Goal: Information Seeking & Learning: Find specific fact

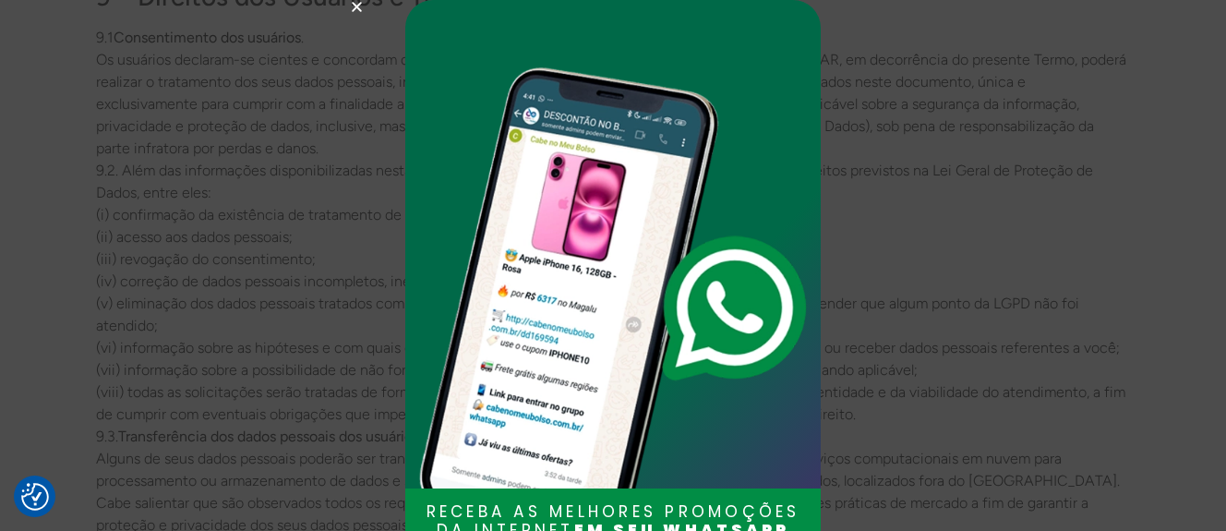
click at [354, 10] on icon "Close" at bounding box center [357, 7] width 14 height 14
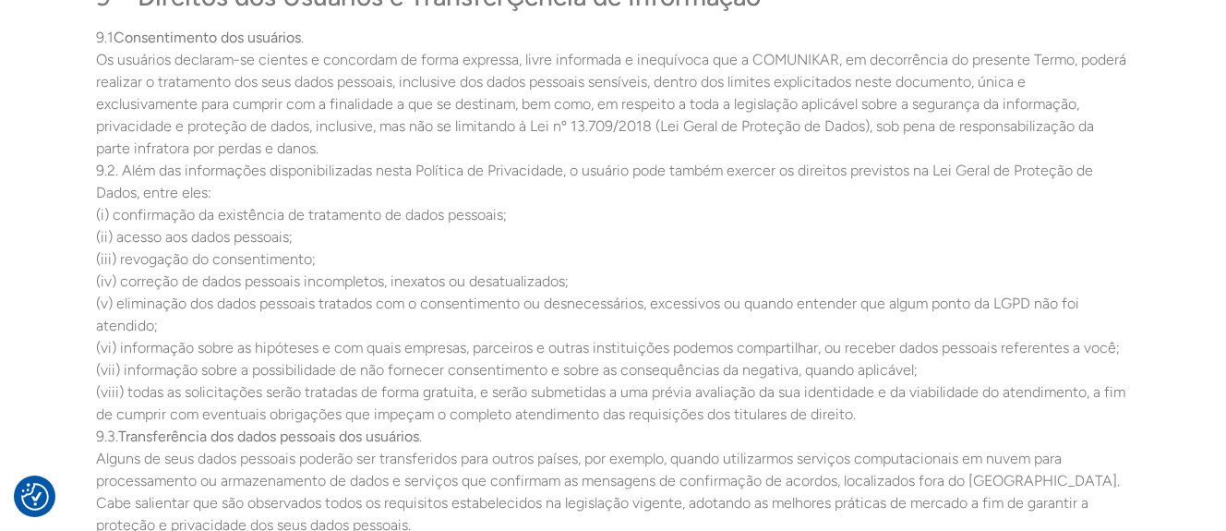
scroll to position [5147, 0]
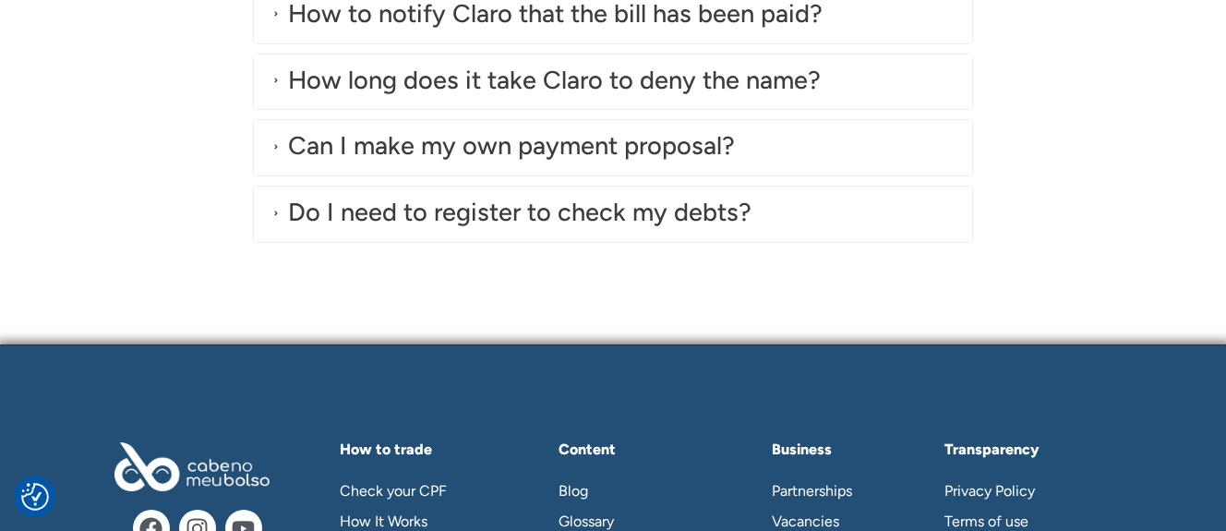
scroll to position [6295, 0]
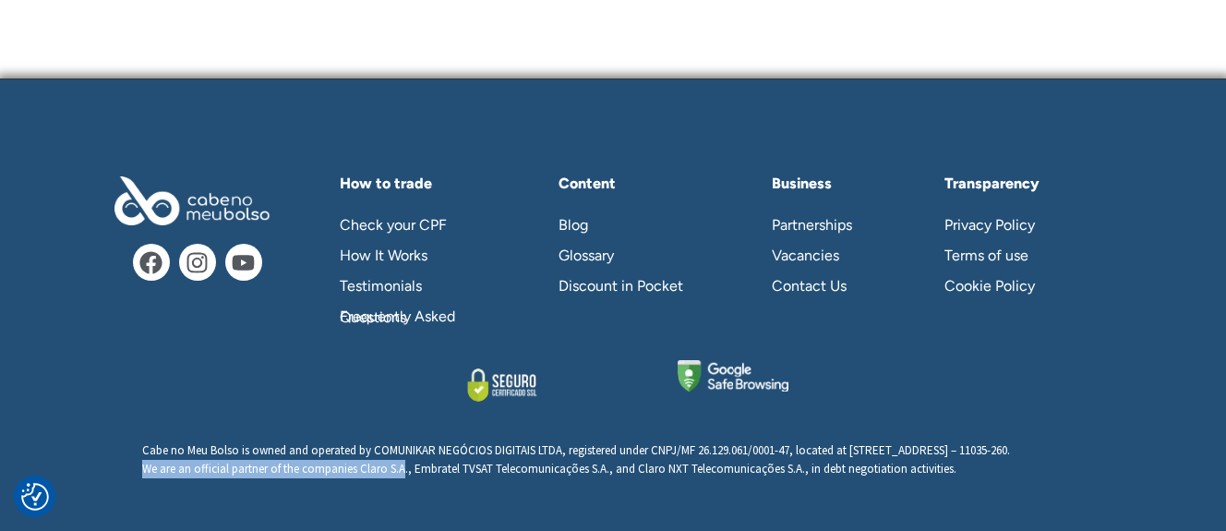
drag, startPoint x: 144, startPoint y: 468, endPoint x: 403, endPoint y: 468, distance: 259.4
click at [403, 468] on span "We are an official partner of the companies Claro S.A., Embratel TVSAT Telecomu…" at bounding box center [549, 469] width 814 height 16
copy span "We are an official partner of the companies Claro S.A"
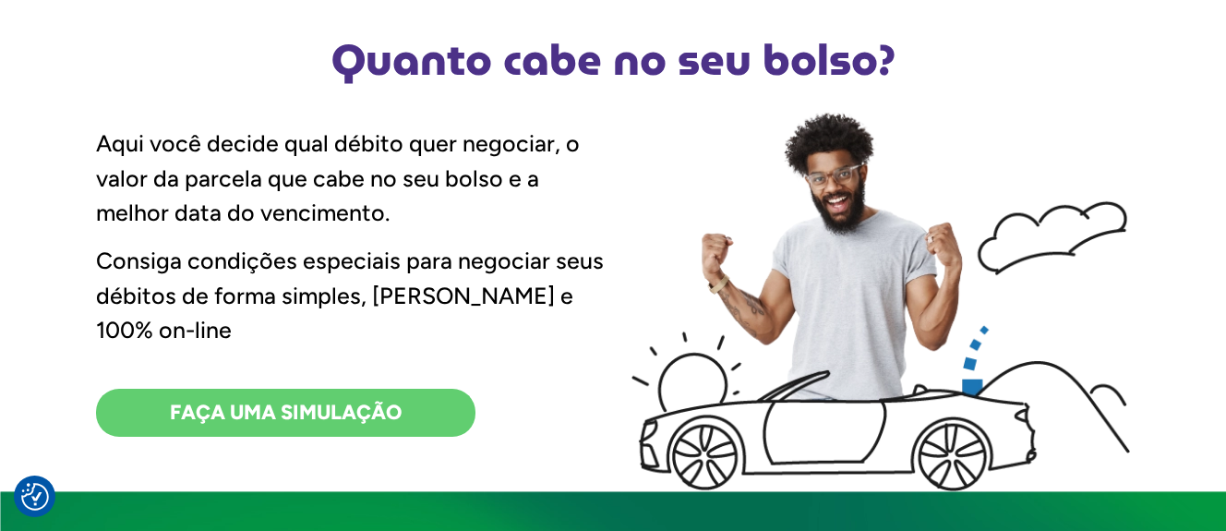
scroll to position [0, 0]
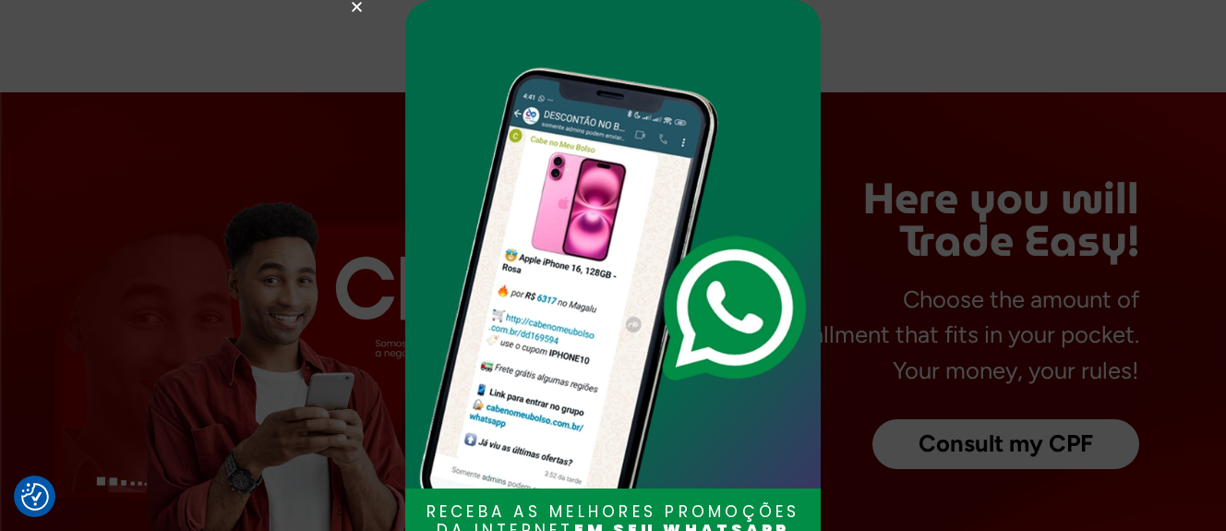
click at [359, 9] on use "Close" at bounding box center [357, 7] width 10 height 10
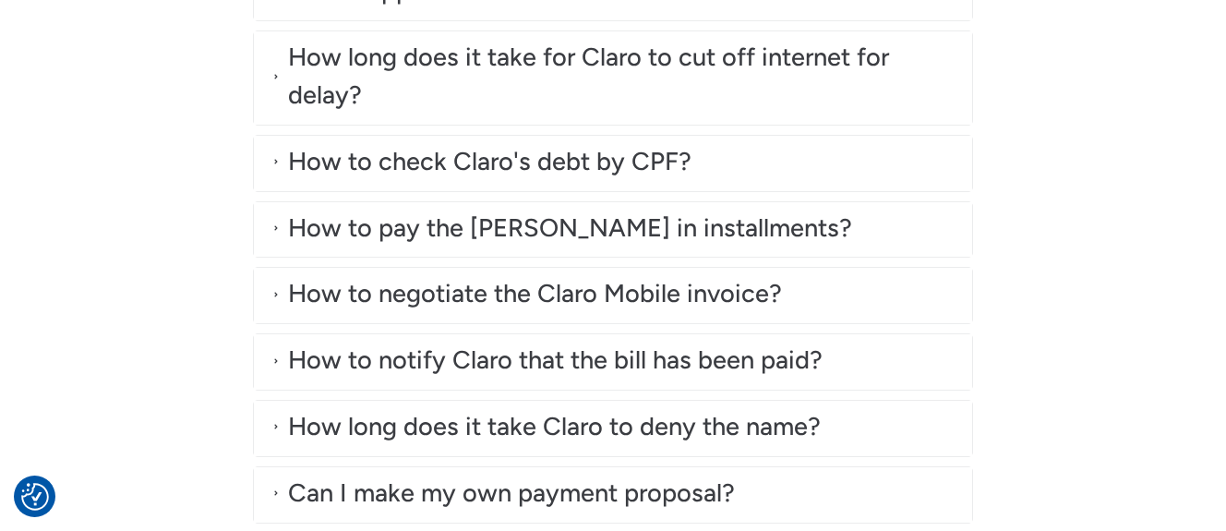
scroll to position [6294, 0]
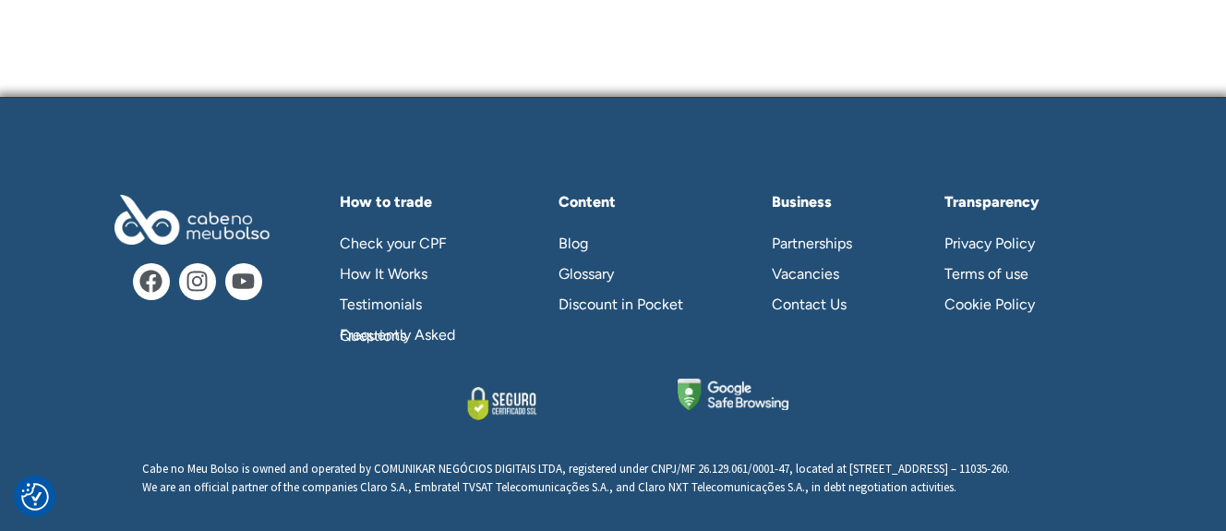
click at [354, 477] on div "Cabe no Meu Bolso is owned and operated by COMUNIKAR NEGÓCIOS DIGITAIS LTDA, re…" at bounding box center [613, 500] width 942 height 80
drag, startPoint x: 369, startPoint y: 432, endPoint x: 563, endPoint y: 429, distance: 193.9
click at [563, 460] on p "Cabe no Meu Bolso is owned and operated by COMUNIKAR NEGÓCIOS DIGITAIS LTDA, re…" at bounding box center [613, 478] width 942 height 36
drag, startPoint x: 563, startPoint y: 429, endPoint x: 552, endPoint y: 427, distance: 11.2
copy p "COMUNIKAR NEGÓCIOS DIGITAIS LTDA,"
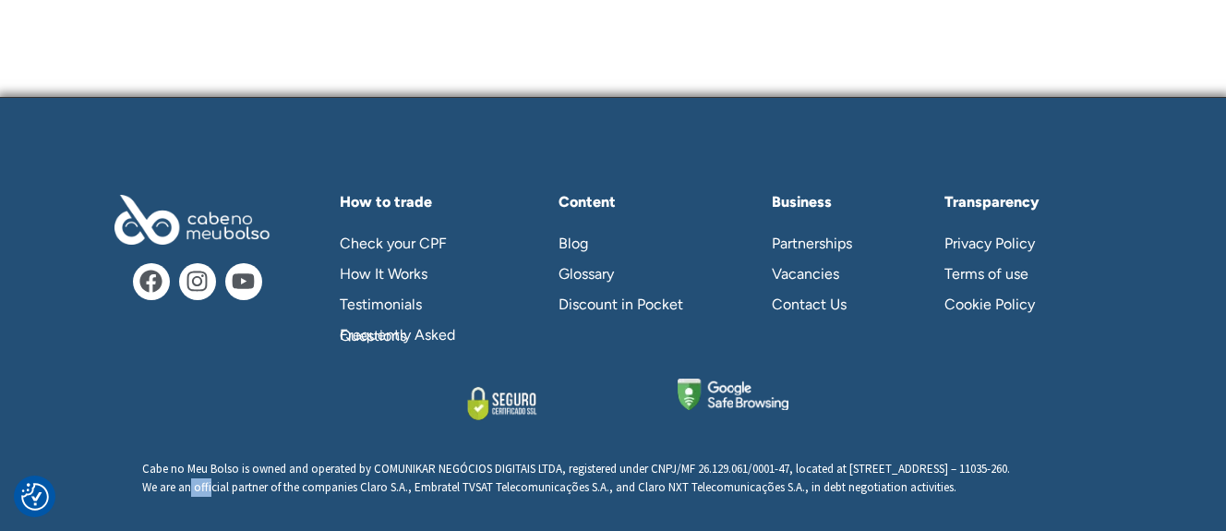
drag, startPoint x: 192, startPoint y: 467, endPoint x: 210, endPoint y: 472, distance: 19.0
click at [210, 479] on span "We are an official partner of the companies Claro S.A., Embratel TVSAT Telecomu…" at bounding box center [549, 487] width 814 height 16
drag, startPoint x: 210, startPoint y: 472, endPoint x: 219, endPoint y: 485, distance: 15.4
click at [219, 485] on div "Cabe no Meu Bolso is owned and operated by COMUNIKAR NEGÓCIOS DIGITAIS LTDA, re…" at bounding box center [613, 500] width 942 height 80
drag, startPoint x: 197, startPoint y: 471, endPoint x: 263, endPoint y: 474, distance: 66.5
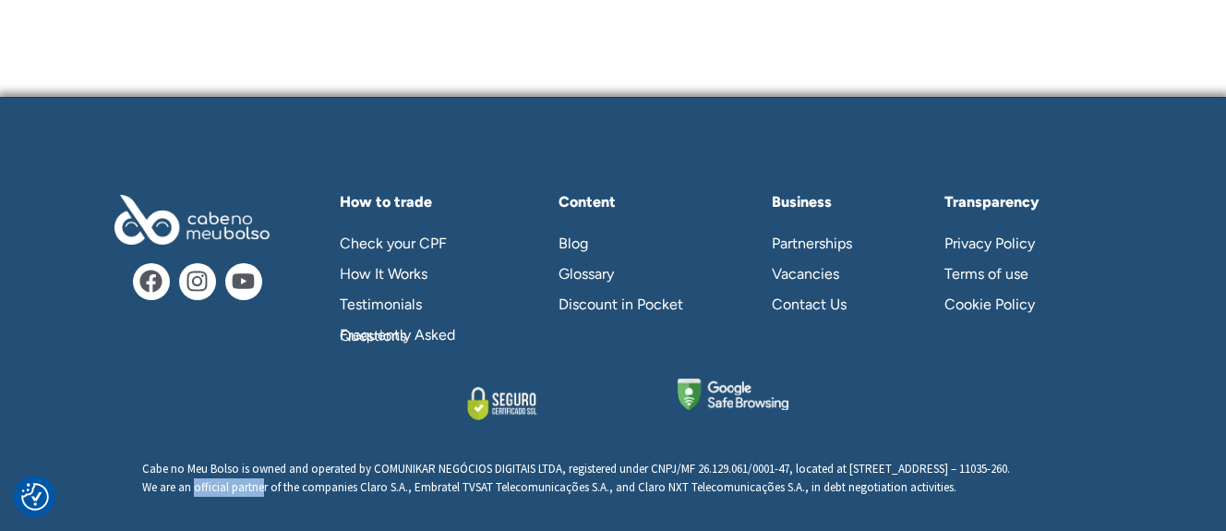
click at [263, 479] on span "We are an official partner of the companies Claro S.A., Embratel TVSAT Telecomu…" at bounding box center [549, 487] width 814 height 16
drag, startPoint x: 263, startPoint y: 474, endPoint x: 223, endPoint y: 484, distance: 41.0
click at [222, 484] on div "Cabe no Meu Bolso is owned and operated by COMUNIKAR NEGÓCIOS DIGITAIS LTDA, re…" at bounding box center [613, 500] width 942 height 80
drag, startPoint x: 196, startPoint y: 469, endPoint x: 269, endPoint y: 471, distance: 72.9
click at [269, 479] on span "We are an official partner of the companies Claro S.A., Embratel TVSAT Telecomu…" at bounding box center [549, 487] width 814 height 16
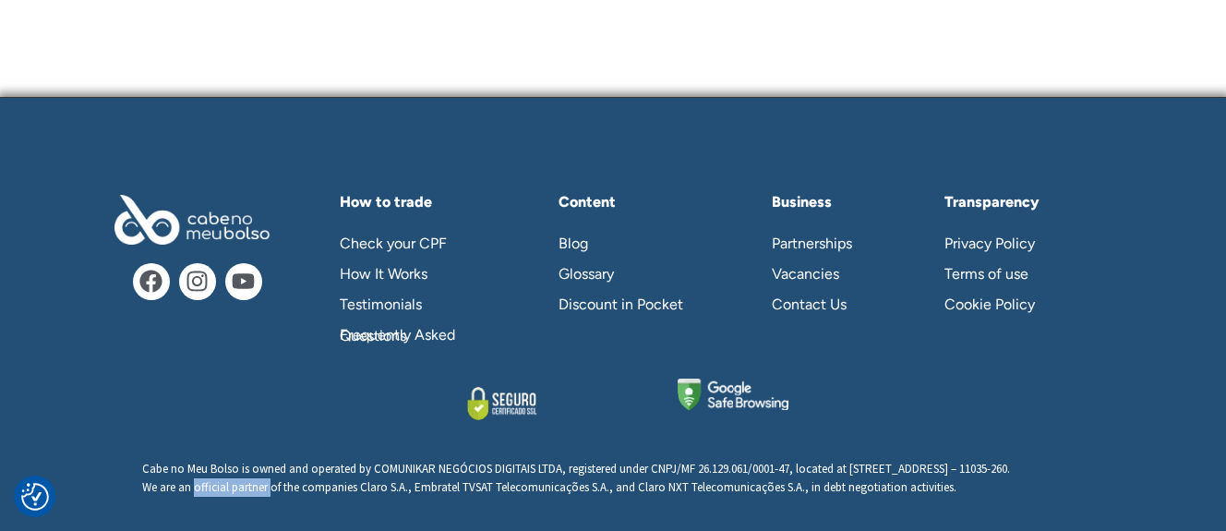
copy span "official partner"
click at [296, 486] on div "Cabe no Meu Bolso is owned and operated by COMUNIKAR NEGÓCIOS DIGITAIS LTDA, re…" at bounding box center [613, 500] width 942 height 80
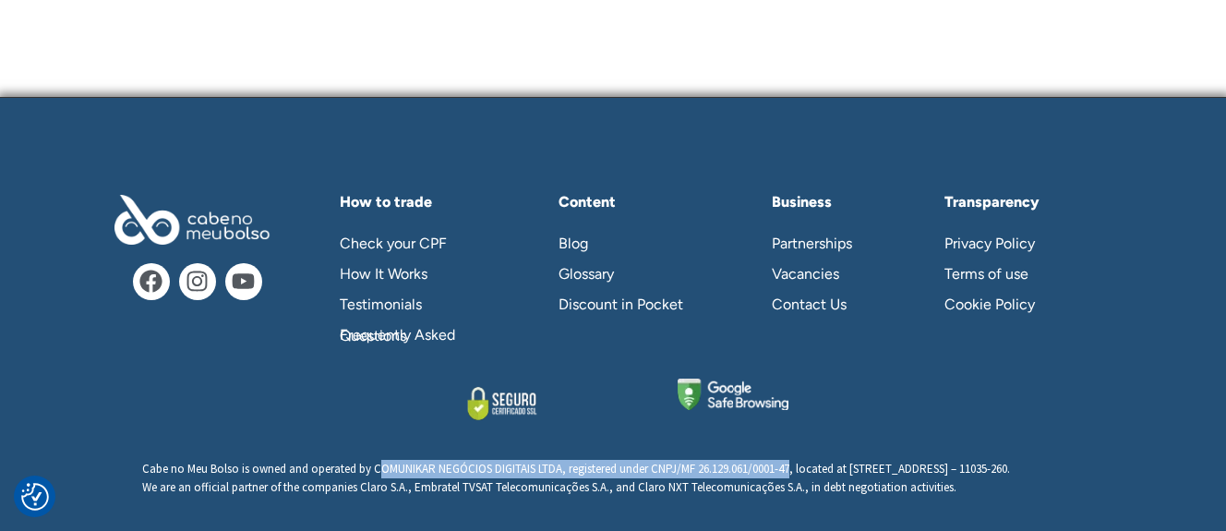
drag, startPoint x: 378, startPoint y: 430, endPoint x: 795, endPoint y: 433, distance: 416.3
click at [795, 460] on p "Cabe no Meu Bolso is owned and operated by COMUNIKAR NEGÓCIOS DIGITAIS LTDA, re…" at bounding box center [613, 478] width 942 height 36
drag, startPoint x: 795, startPoint y: 433, endPoint x: 767, endPoint y: 429, distance: 27.9
copy p "OMUNIKAR NEGÓCIOS DIGITAIS LTDA, registered under CNPJ/MF 26.129.061/0001-47"
